Goal: Information Seeking & Learning: Find specific page/section

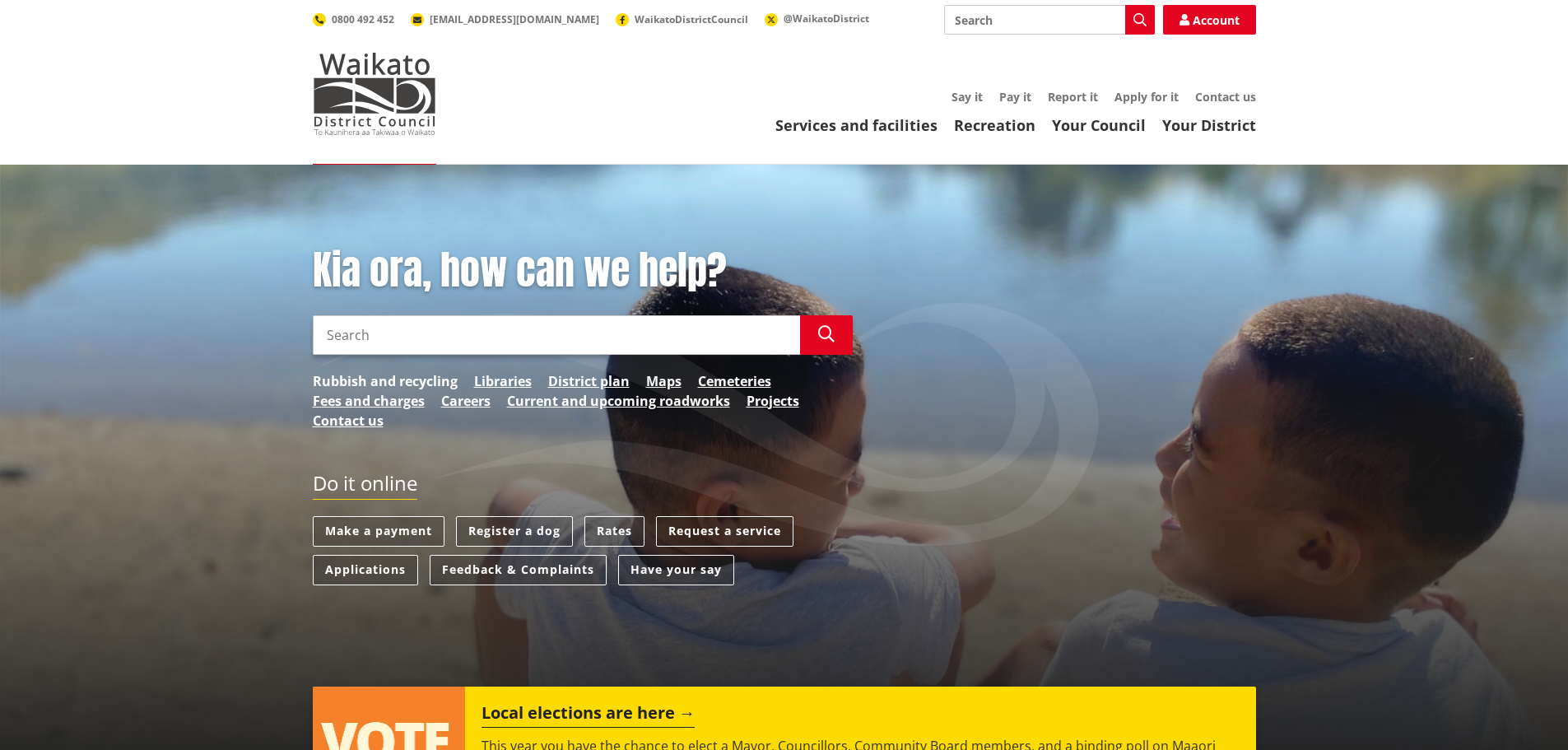
click at [326, 376] on link "Rubbish and recycling" at bounding box center [385, 381] width 145 height 20
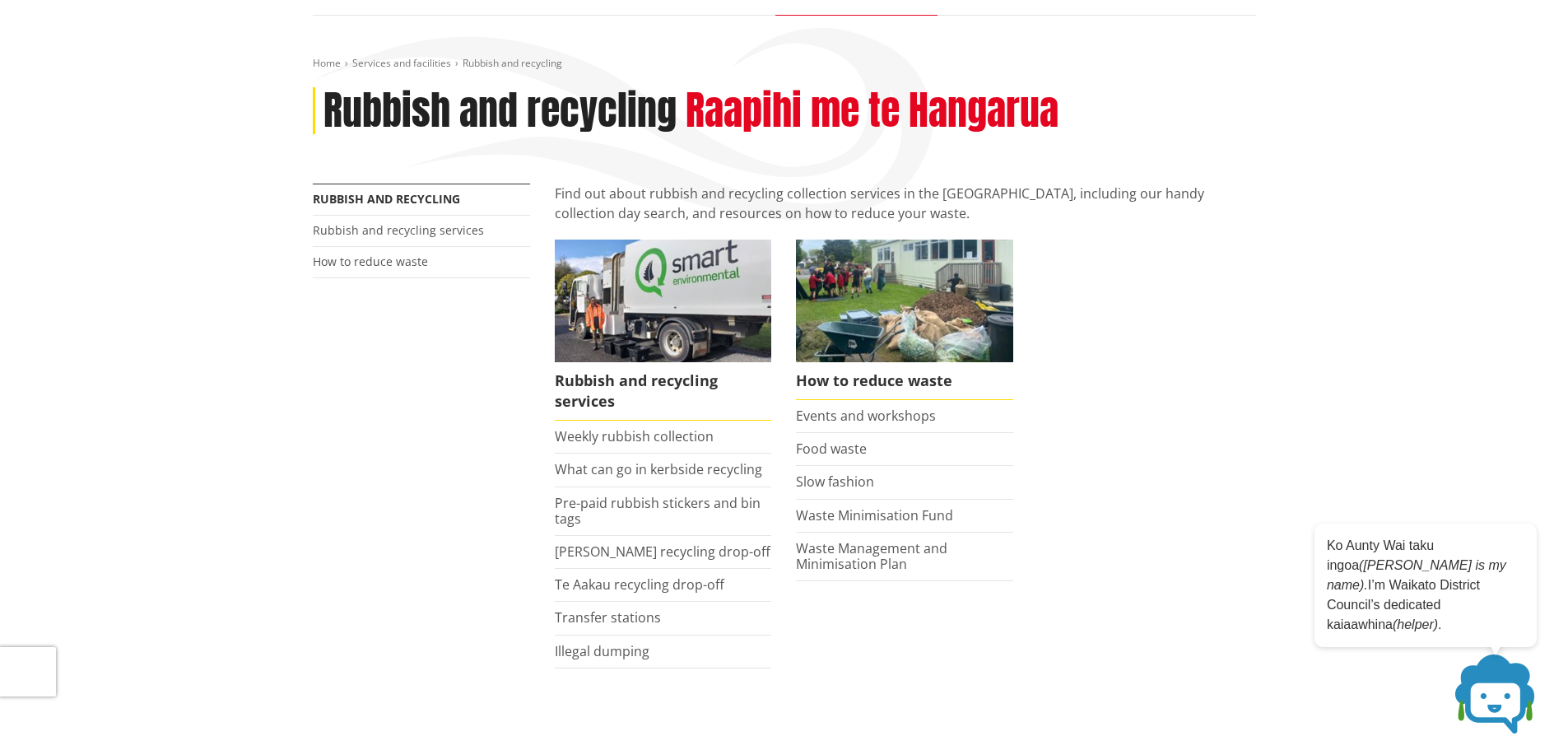
scroll to position [164, 0]
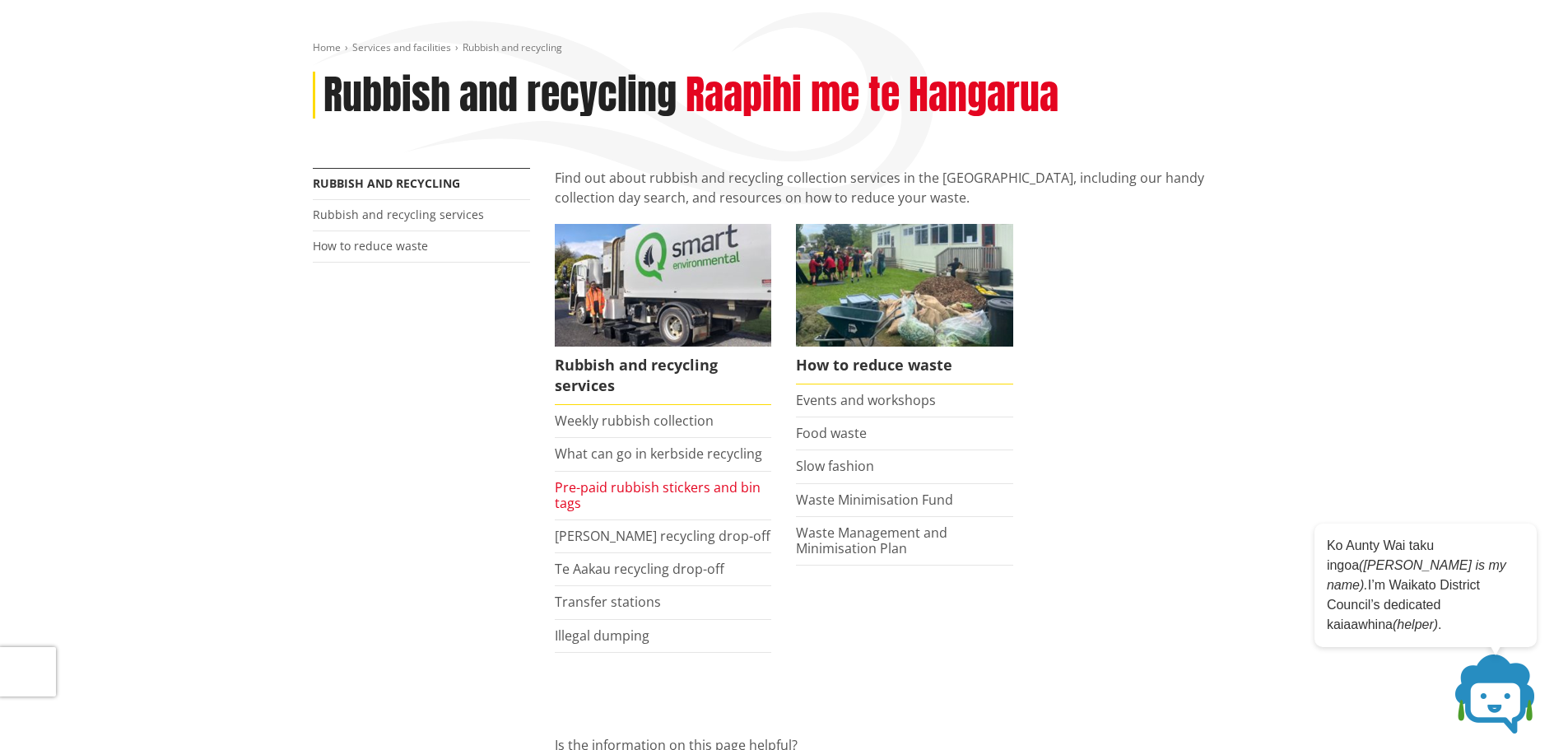
click at [609, 493] on link "Pre-paid rubbish stickers and bin tags" at bounding box center [658, 495] width 205 height 34
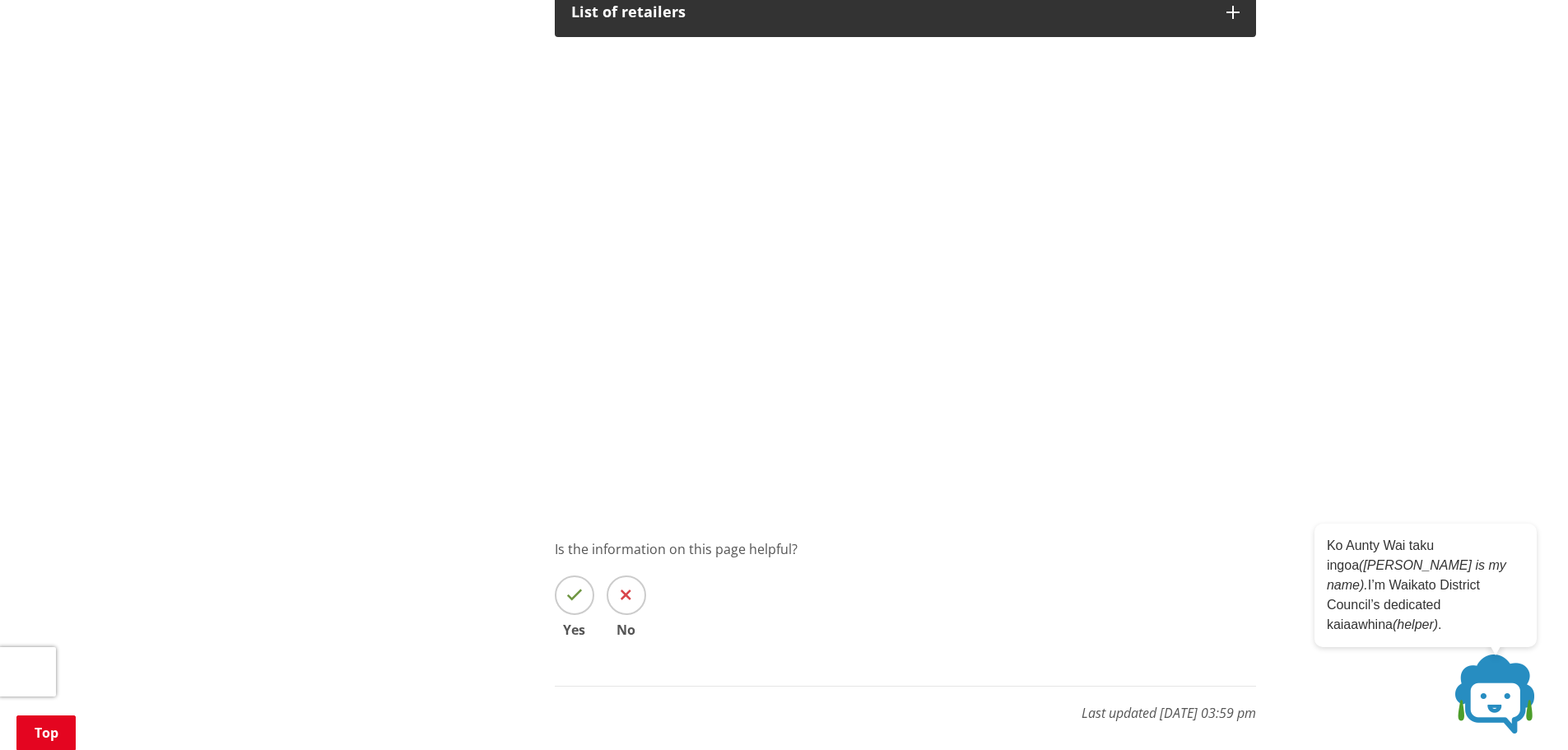
scroll to position [906, 0]
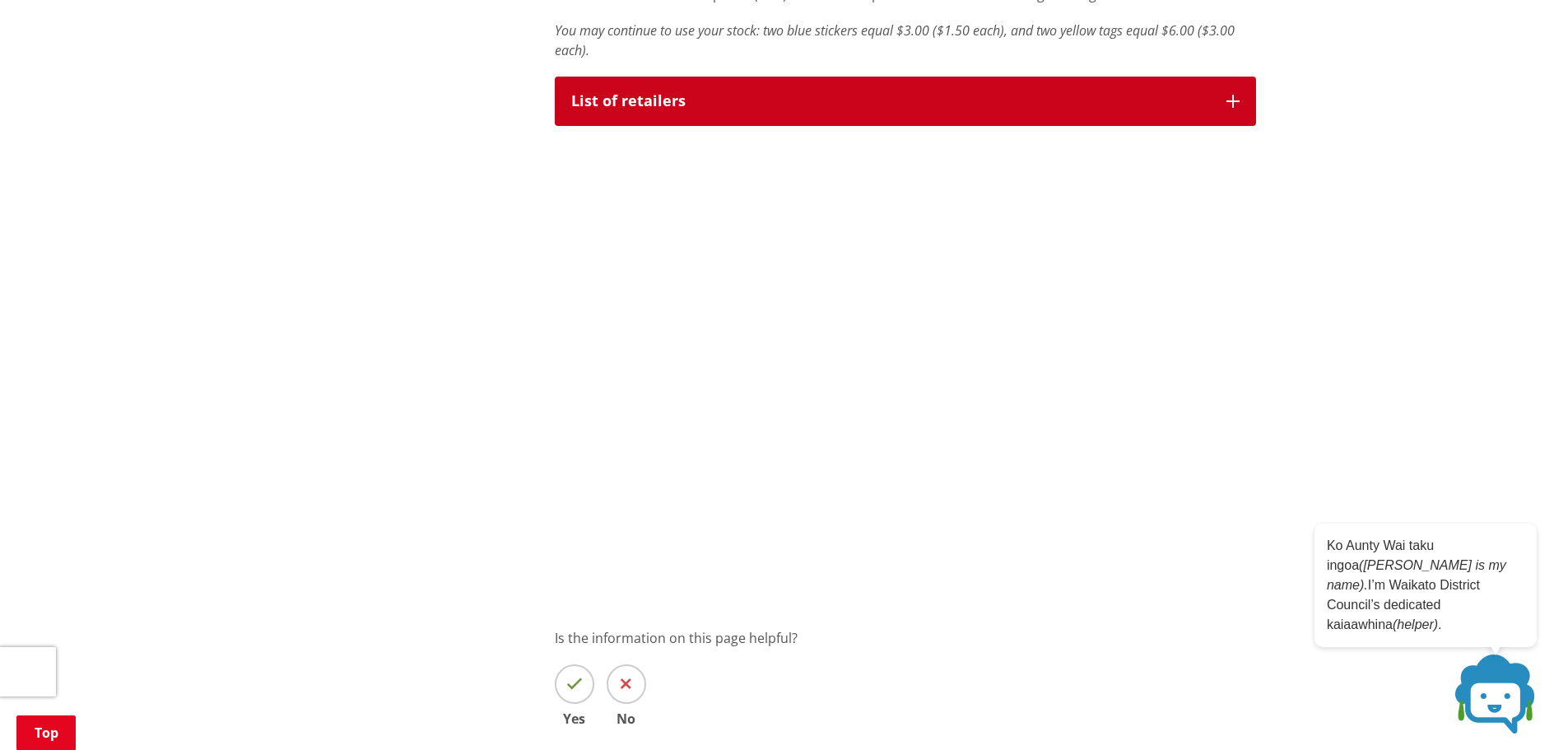
click at [1226, 112] on button "List of retailers" at bounding box center [905, 101] width 701 height 49
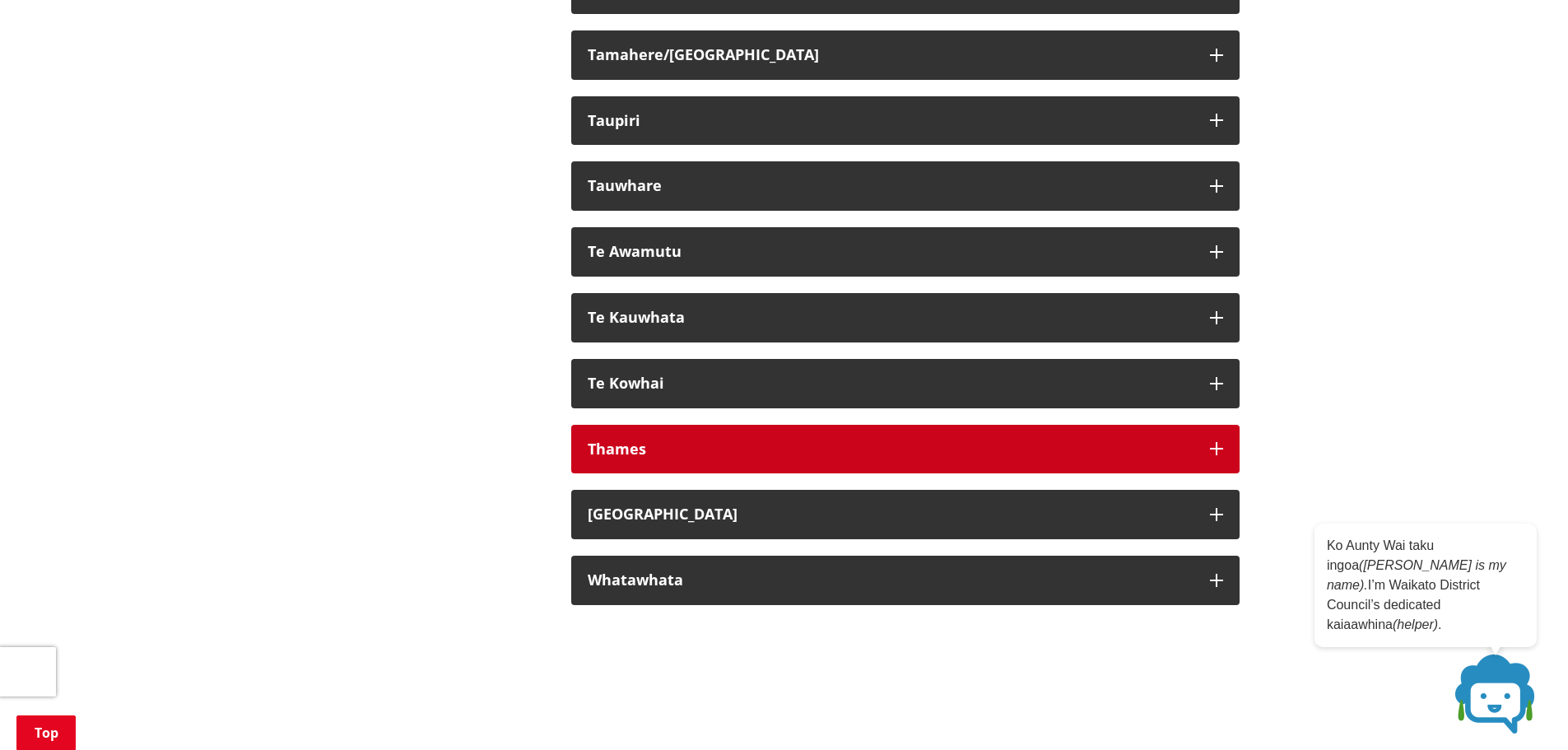
scroll to position [2141, 0]
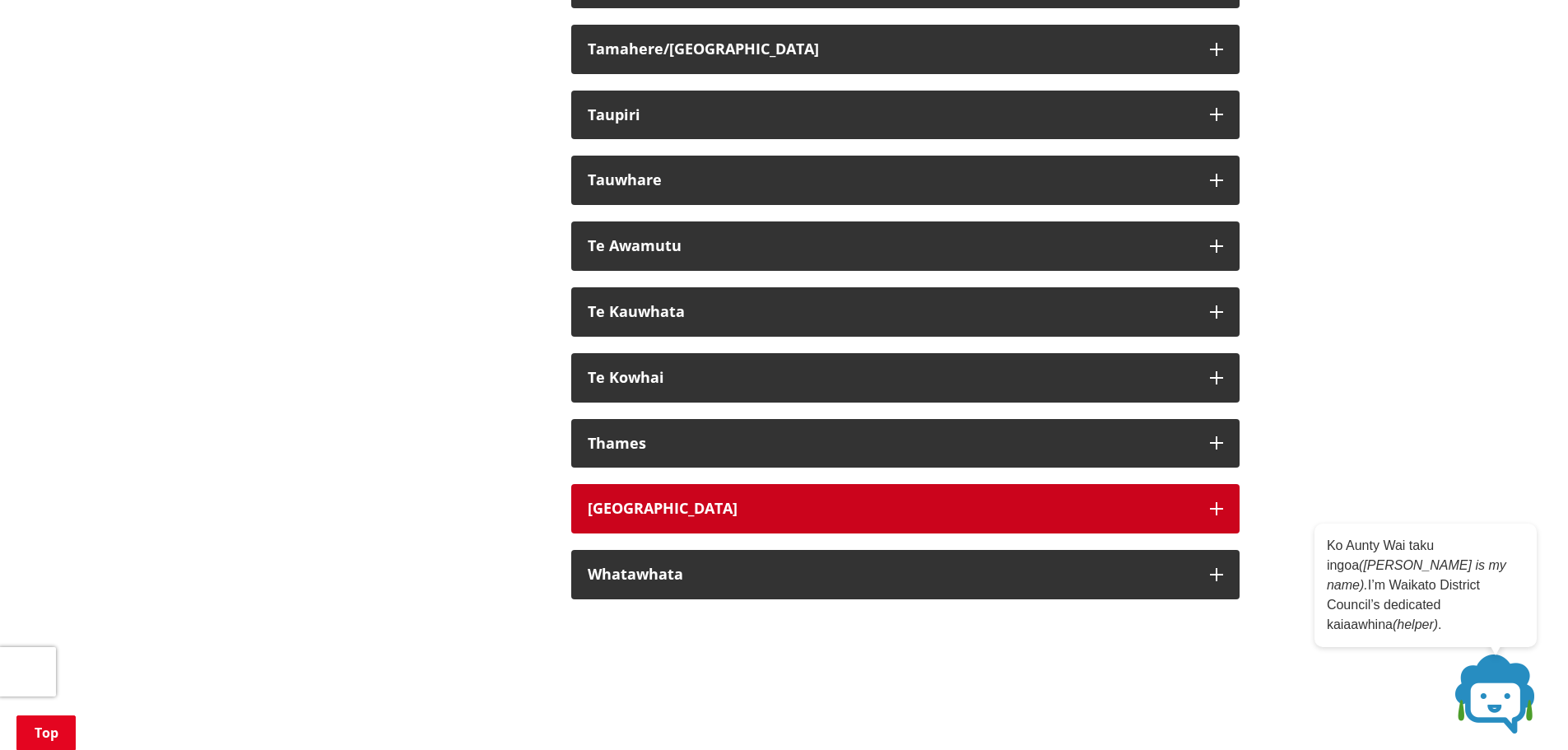
click at [1208, 514] on button "[GEOGRAPHIC_DATA]" at bounding box center [905, 508] width 668 height 49
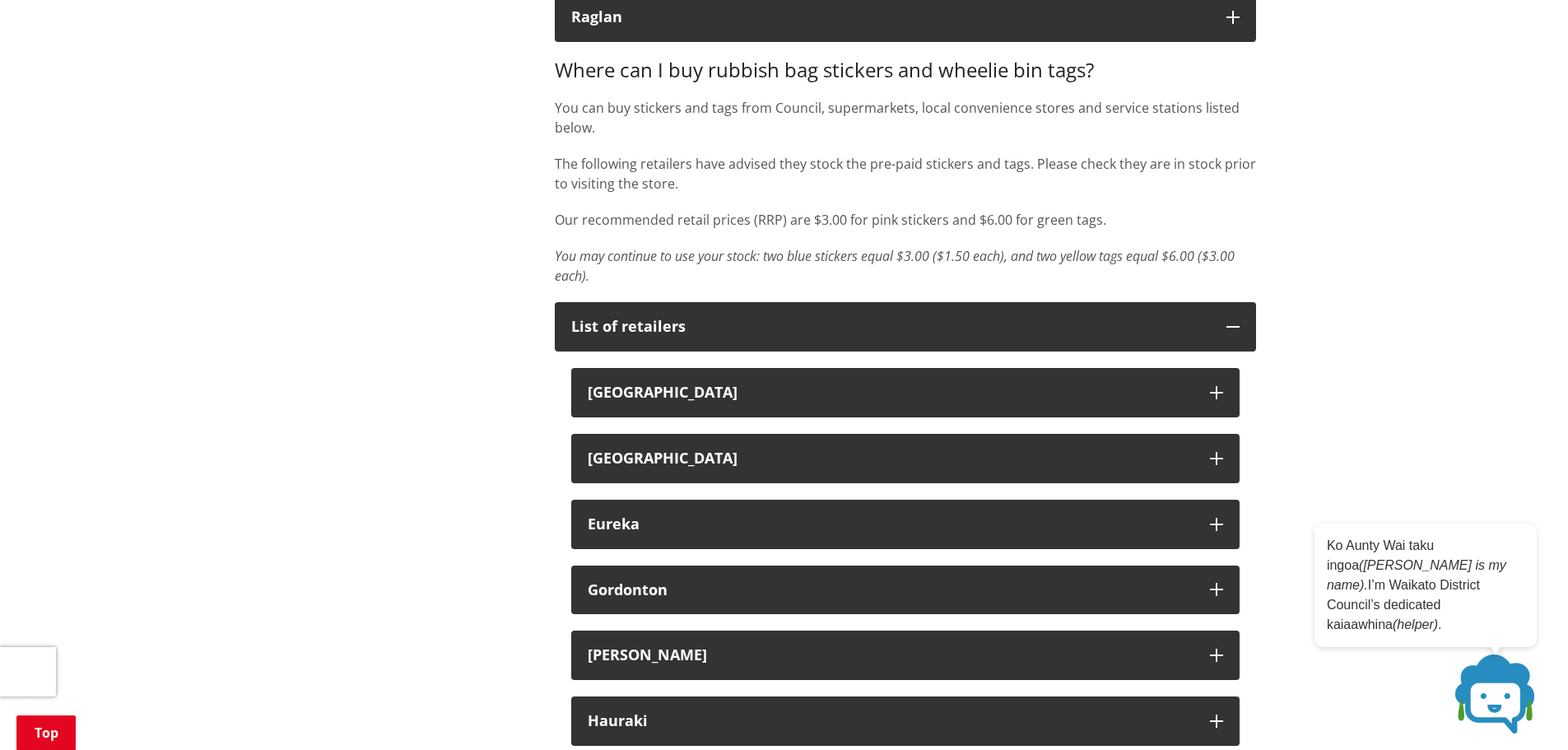
scroll to position [494, 0]
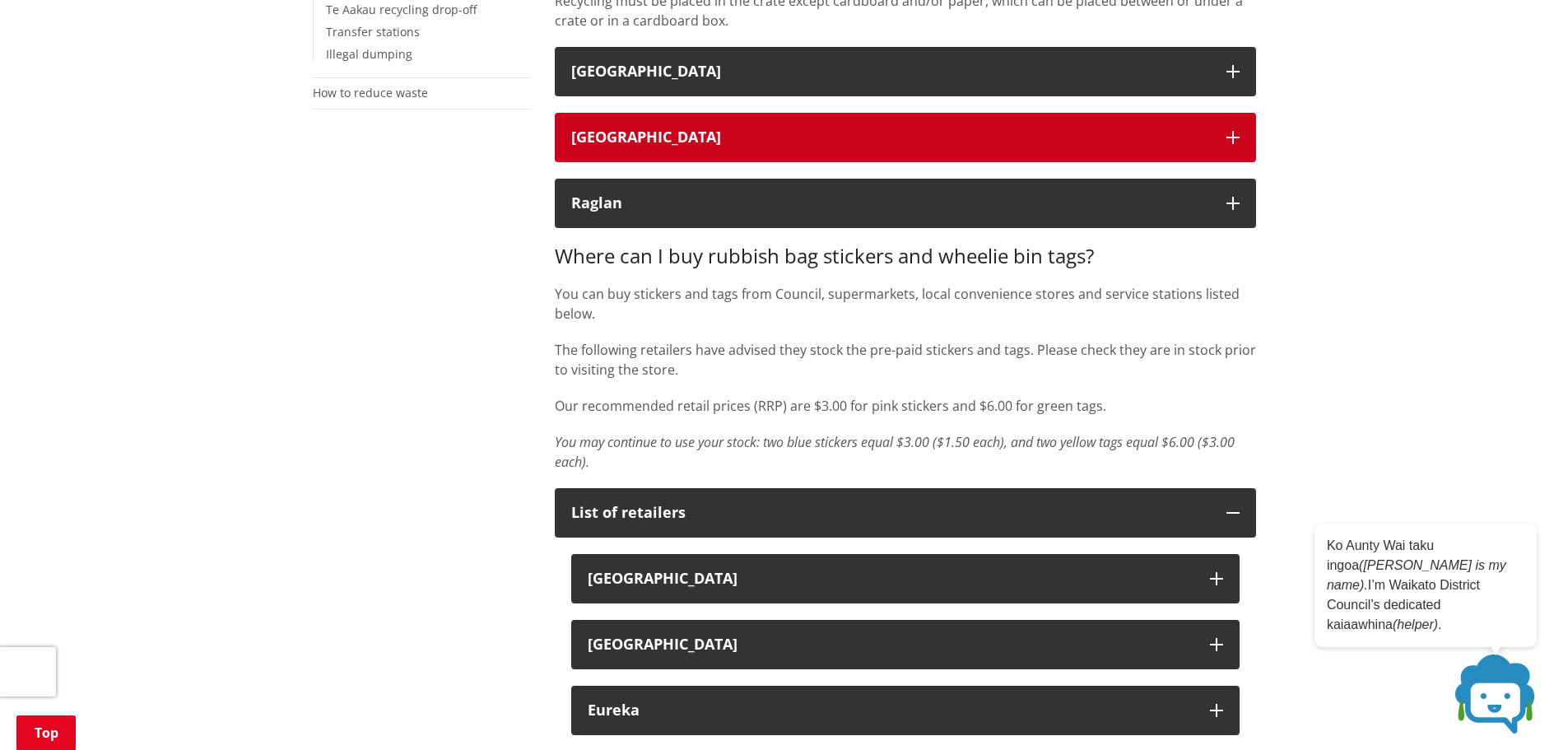
click at [1230, 133] on icon "button" at bounding box center [1233, 137] width 13 height 13
